Goal: Navigation & Orientation: Understand site structure

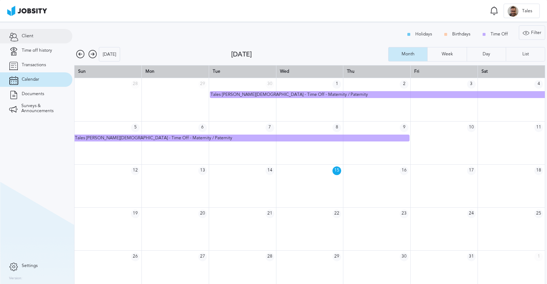
click at [34, 40] on link "Client" at bounding box center [36, 36] width 72 height 14
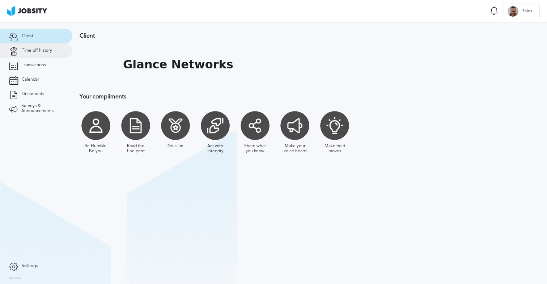
click at [42, 55] on link "Time off history" at bounding box center [36, 50] width 72 height 14
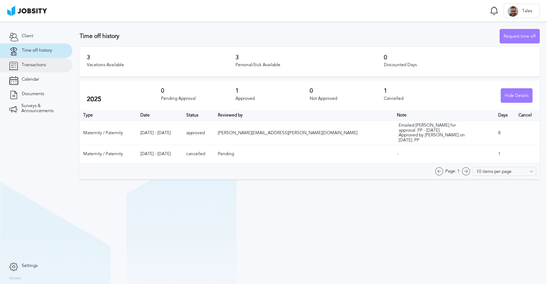
click at [38, 67] on span "Transactions" at bounding box center [34, 65] width 24 height 5
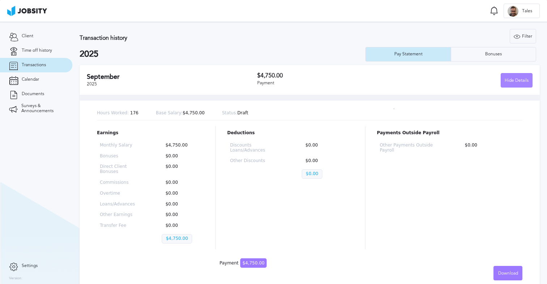
click at [510, 79] on div "Hide Details" at bounding box center [516, 80] width 31 height 14
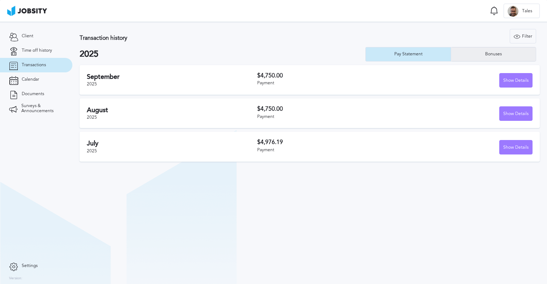
click at [494, 49] on div "Bonuses" at bounding box center [493, 54] width 85 height 14
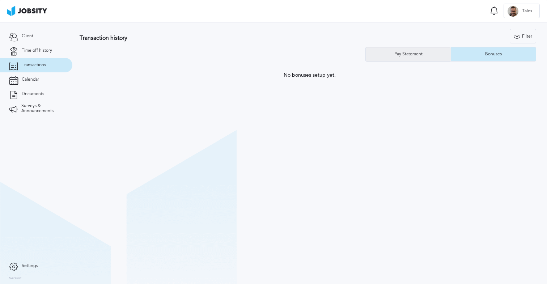
click at [420, 58] on div "Pay Statement" at bounding box center [408, 54] width 85 height 14
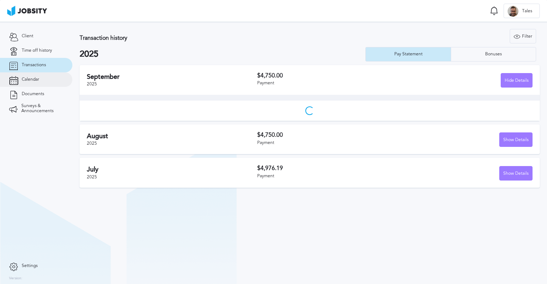
click at [22, 80] on span "Calendar" at bounding box center [30, 79] width 17 height 5
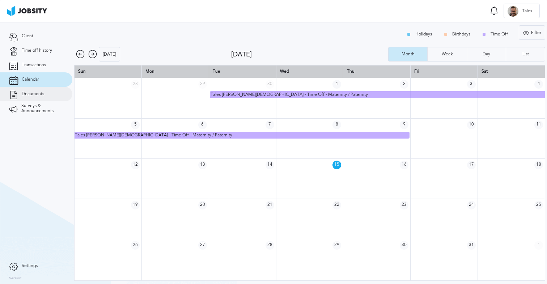
click at [34, 92] on span "Documents" at bounding box center [33, 94] width 22 height 5
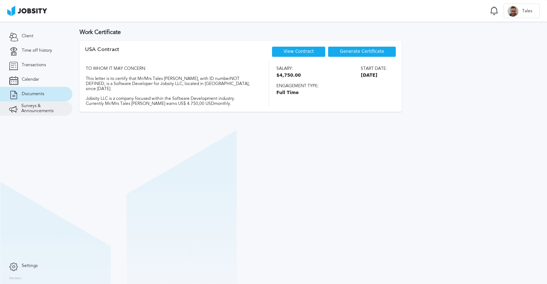
click at [34, 109] on span "Surveys & Announcements" at bounding box center [42, 109] width 42 height 10
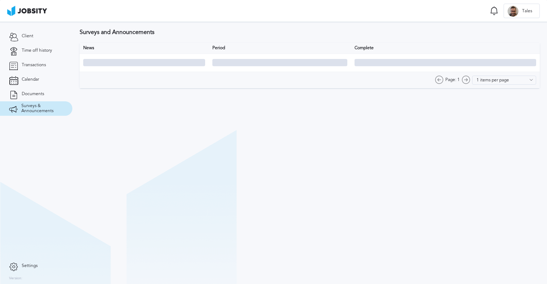
type input "10 items per page"
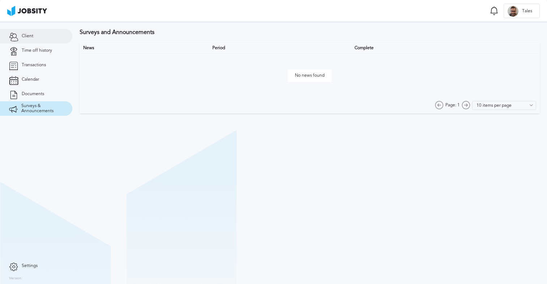
click at [32, 36] on span "Client" at bounding box center [28, 36] width 12 height 5
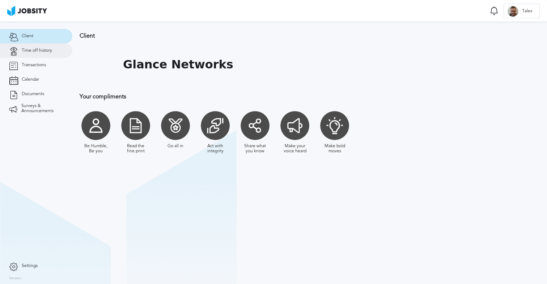
click at [35, 49] on span "Time off history" at bounding box center [37, 50] width 30 height 5
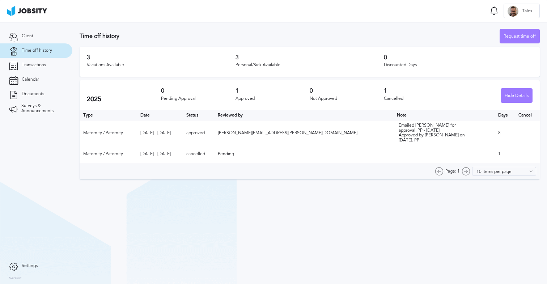
click at [303, 18] on section "Time off Notifications [PERSON_NAME] all as seen No notifications to show ... T…" at bounding box center [273, 11] width 547 height 22
